Goal: Transaction & Acquisition: Subscribe to service/newsletter

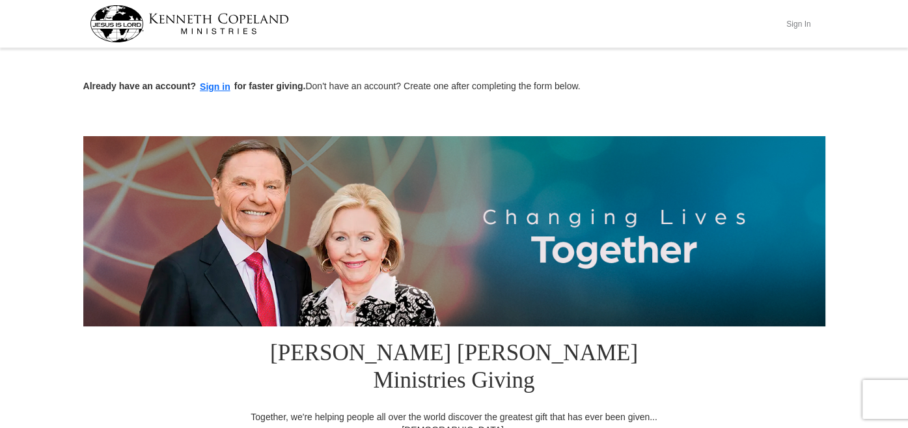
click at [818, 25] on button "Sign In" at bounding box center [798, 24] width 39 height 20
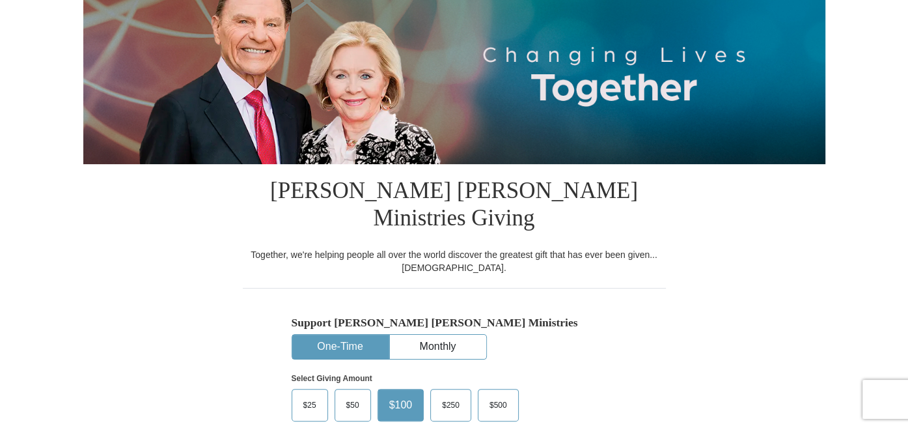
scroll to position [276, 0]
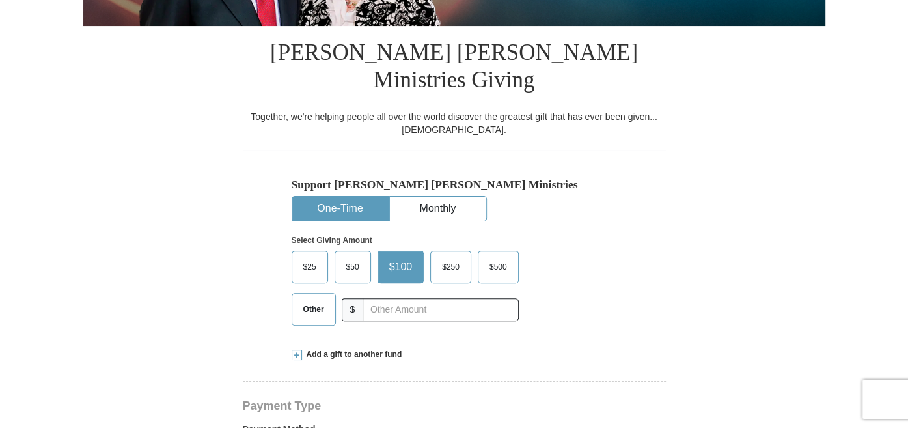
select select "WA"
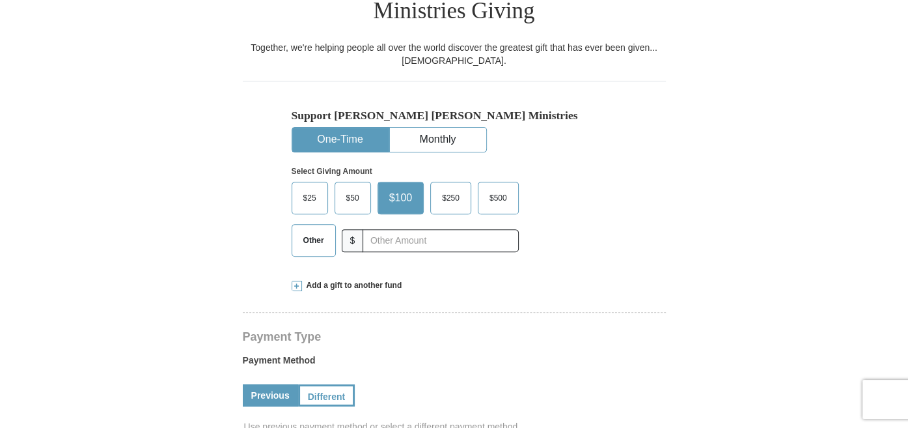
scroll to position [414, 0]
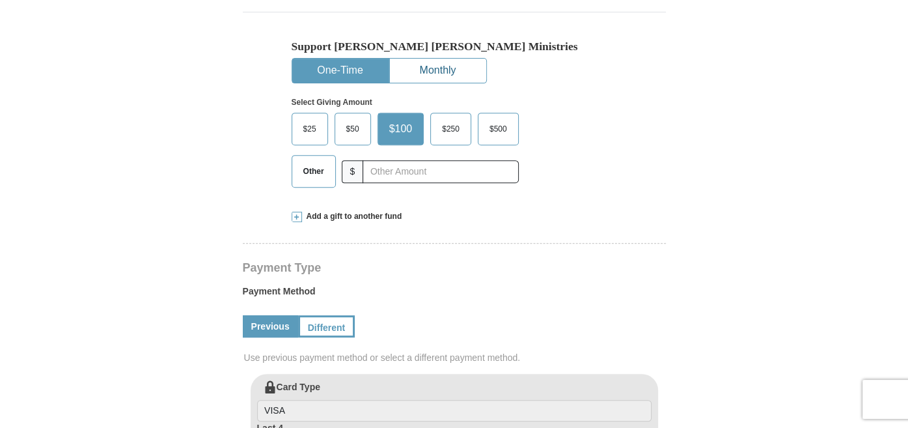
click at [482, 59] on button "Monthly" at bounding box center [438, 71] width 96 height 24
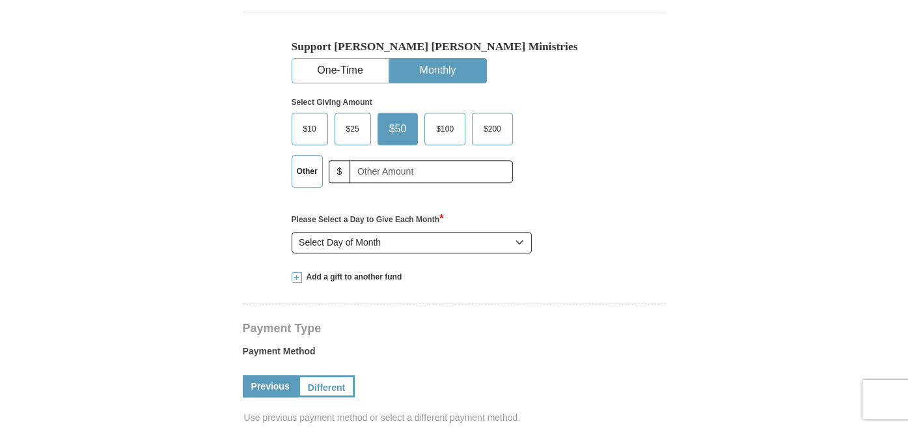
click at [351, 119] on span "$25" at bounding box center [353, 129] width 26 height 20
click at [0, 0] on input "$25" at bounding box center [0, 0] width 0 height 0
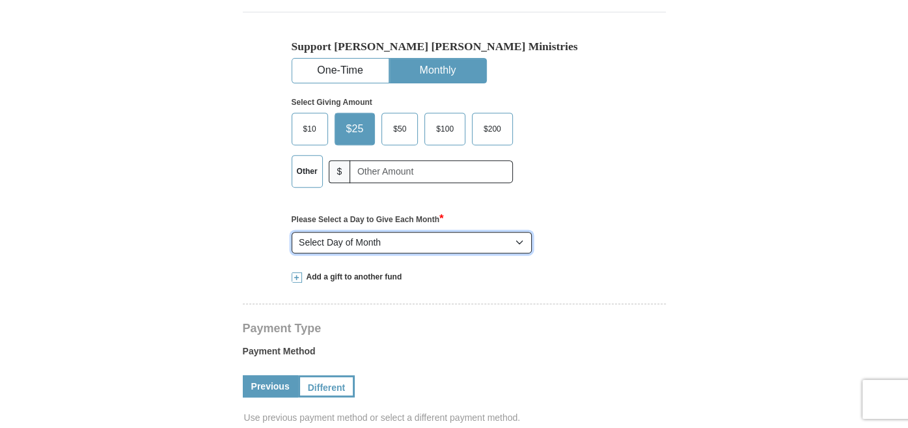
click at [292, 232] on select "Select Day of Month 1 2 3 4 5 6 7 8 9 10 11 12 13 14 15 16 17 18 19 20 21 22 23…" at bounding box center [412, 243] width 241 height 22
select select "8"
click option "8" at bounding box center [0, 0] width 0 height 0
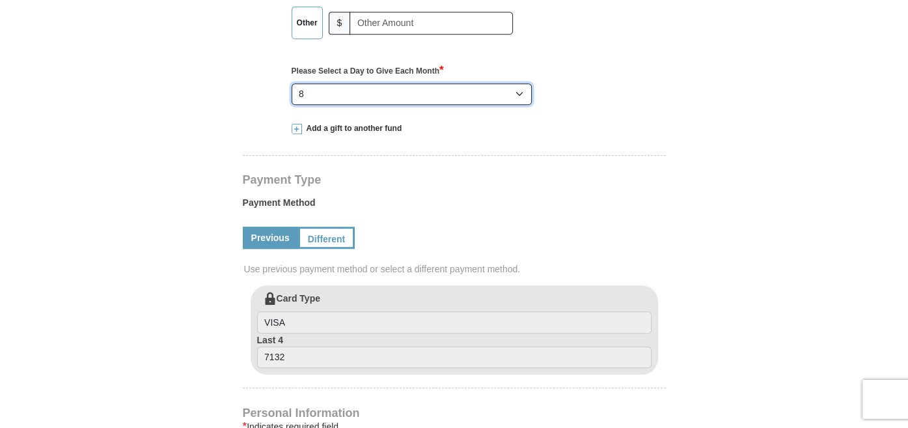
scroll to position [621, 0]
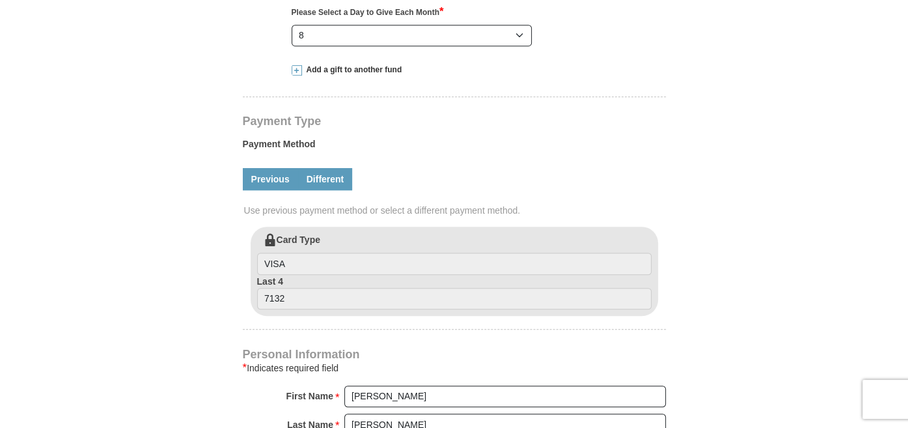
click at [323, 168] on link "Different" at bounding box center [325, 179] width 55 height 22
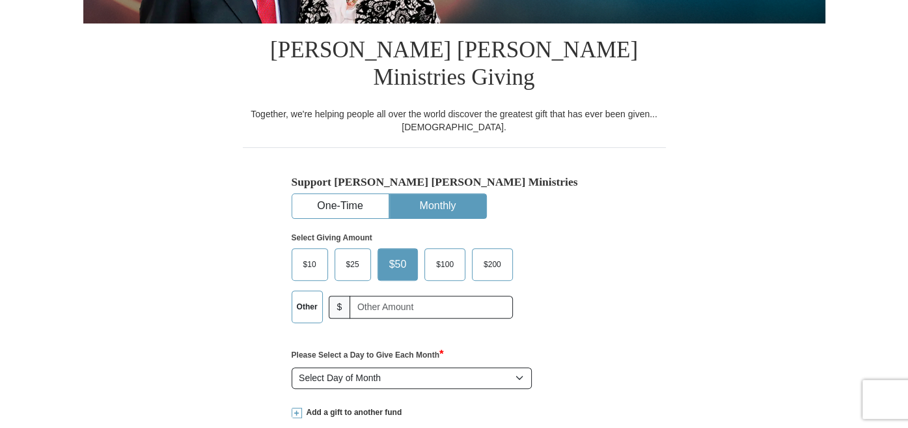
select select "WA"
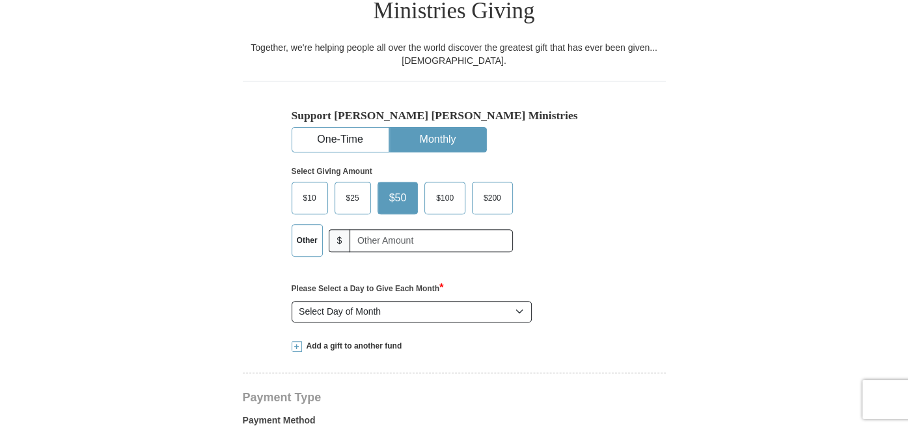
click at [344, 188] on span "$25" at bounding box center [353, 198] width 26 height 20
click at [0, 0] on input "$25" at bounding box center [0, 0] width 0 height 0
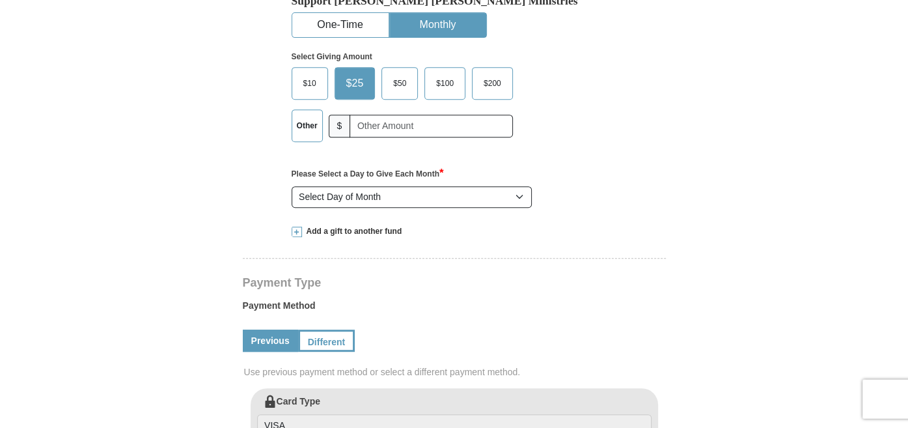
scroll to position [483, 0]
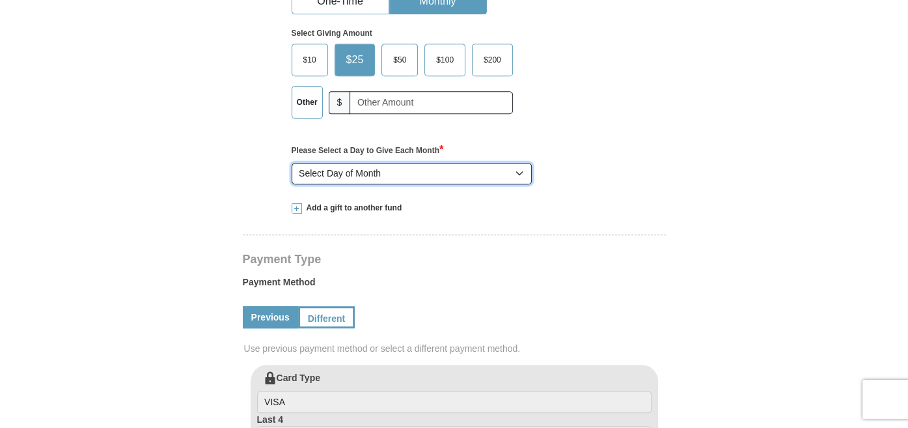
select select "8"
click option "8" at bounding box center [0, 0] width 0 height 0
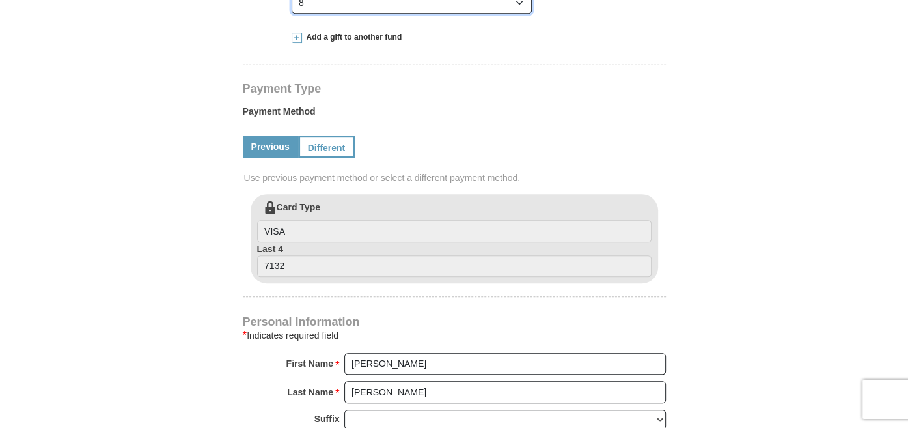
scroll to position [690, 0]
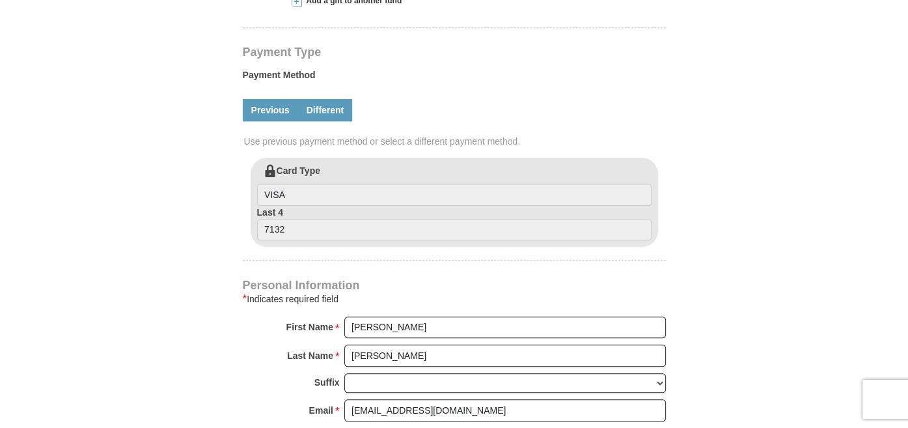
click at [334, 99] on link "Different" at bounding box center [325, 110] width 55 height 22
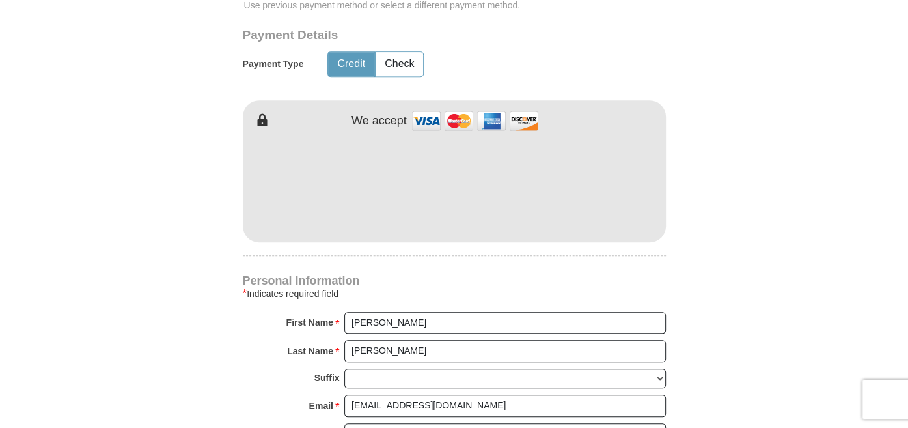
scroll to position [828, 0]
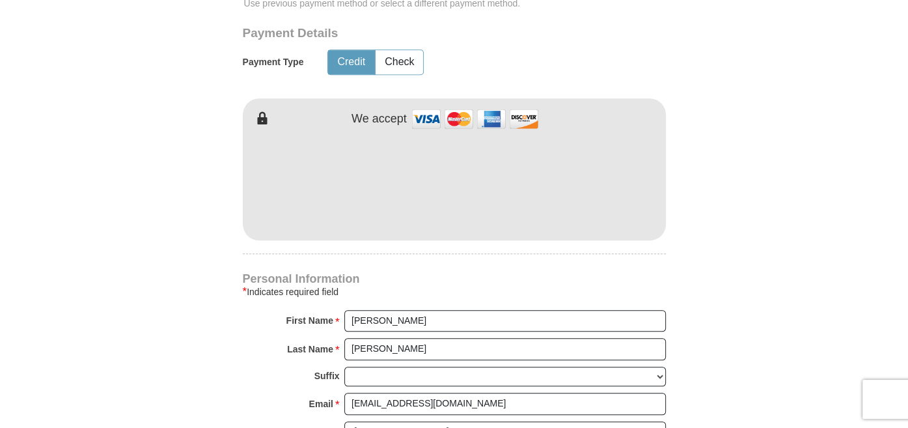
click at [488, 225] on div "[PERSON_NAME] [PERSON_NAME] Ministries Giving Together, we're helping people al…" at bounding box center [454, 164] width 423 height 1380
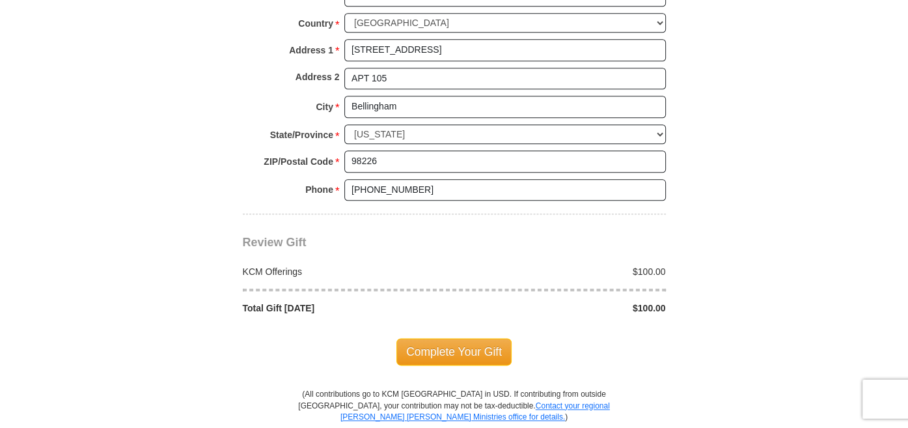
scroll to position [1242, 0]
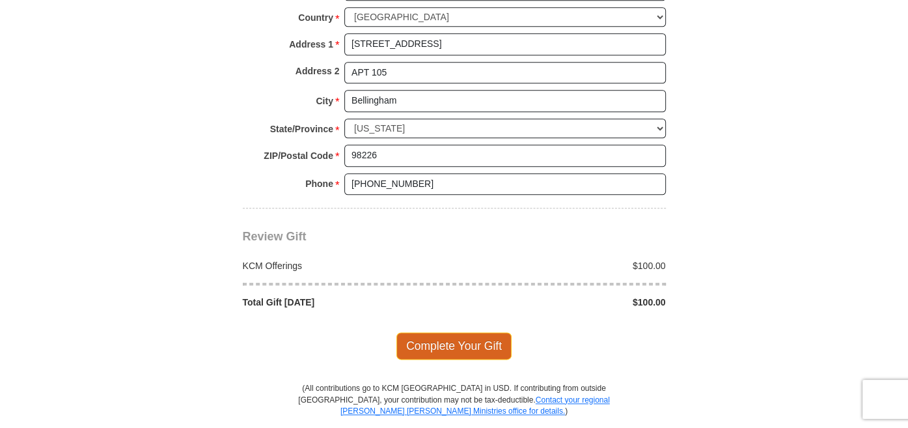
click at [486, 332] on span "Complete Your Gift" at bounding box center [454, 345] width 115 height 27
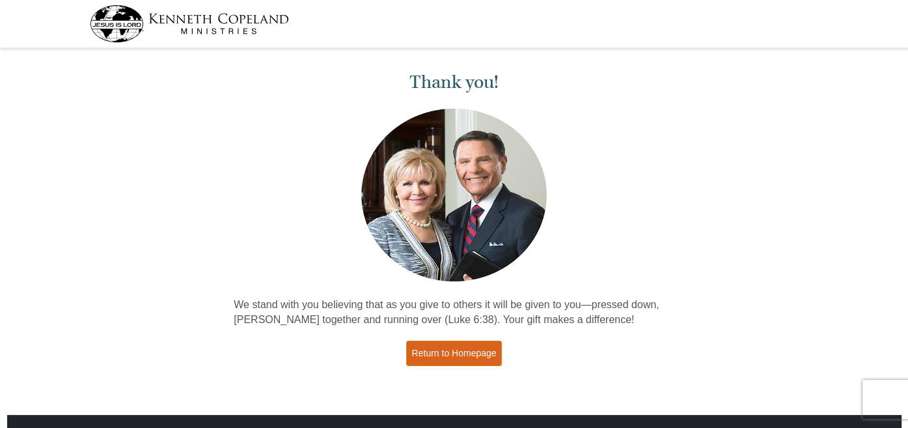
click at [468, 358] on link "Return to Homepage" at bounding box center [454, 353] width 96 height 25
